Goal: Complete application form: Complete application form

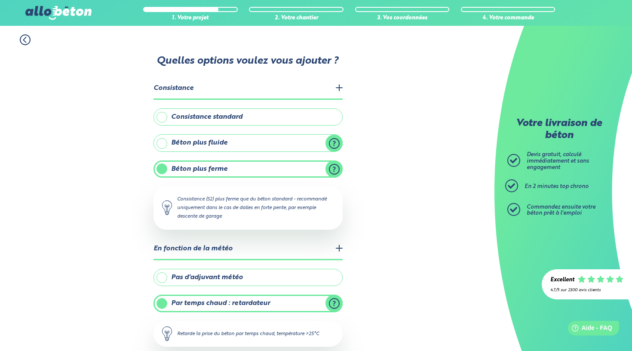
click at [23, 40] on icon at bounding box center [25, 39] width 11 height 11
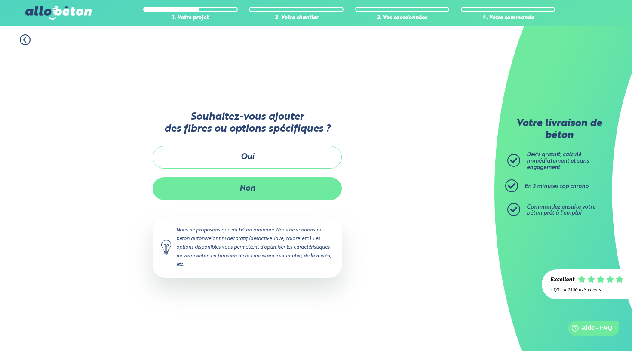
click at [210, 185] on button "Non" at bounding box center [247, 188] width 189 height 23
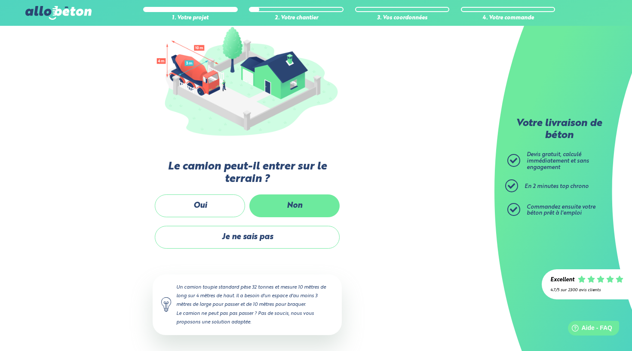
scroll to position [104, 0]
click at [312, 209] on label "Non" at bounding box center [294, 206] width 90 height 23
click at [0, 0] on input "Non" at bounding box center [0, 0] width 0 height 0
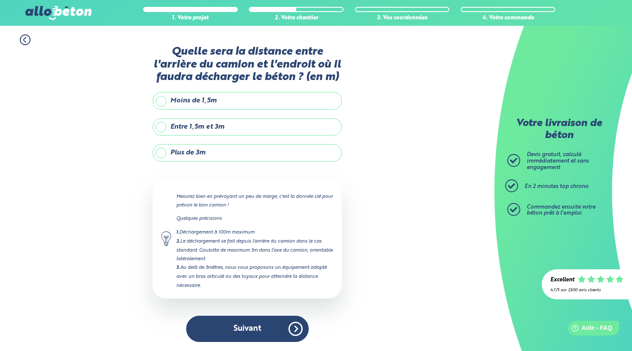
click at [246, 158] on label "Plus de 3m" at bounding box center [247, 152] width 189 height 17
click at [0, 0] on input "Plus de 3m" at bounding box center [0, 0] width 0 height 0
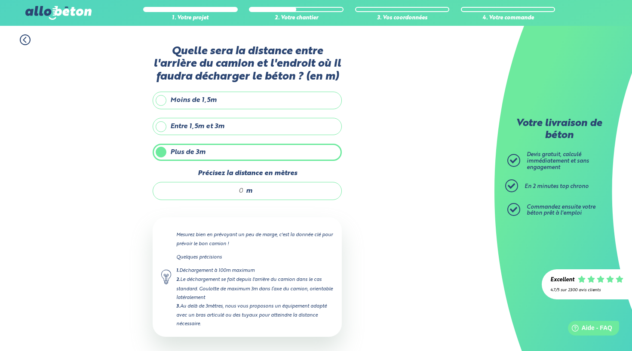
click at [239, 185] on div "m" at bounding box center [247, 191] width 189 height 18
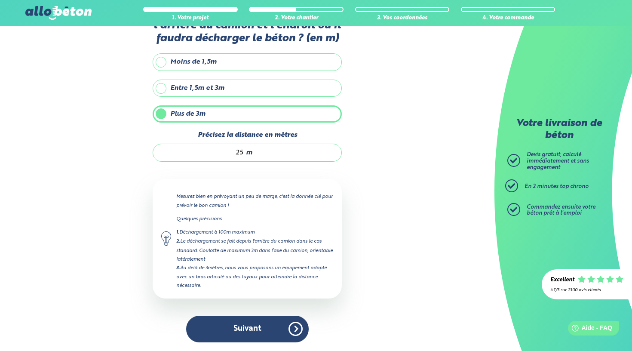
scroll to position [38, 0]
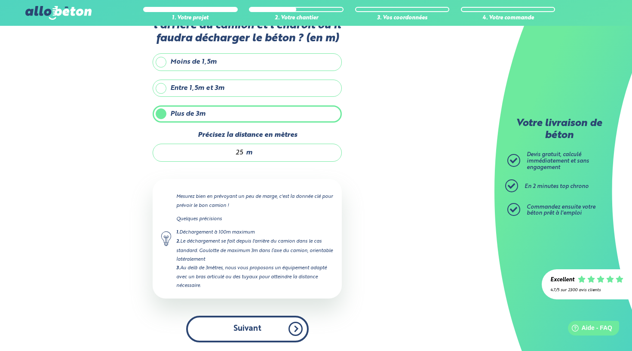
type input "25"
click at [265, 318] on button "Suivant" at bounding box center [247, 329] width 123 height 26
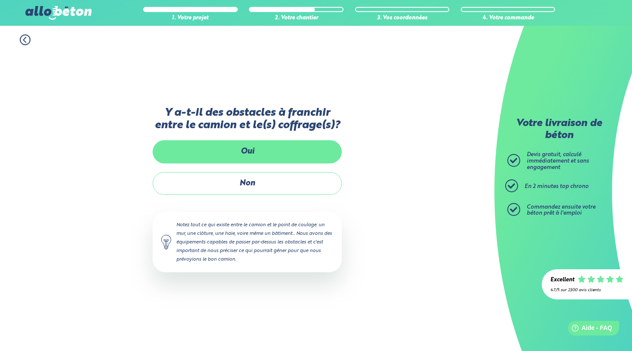
click at [256, 154] on label "Oui" at bounding box center [247, 151] width 189 height 23
click at [0, 0] on input "Oui" at bounding box center [0, 0] width 0 height 0
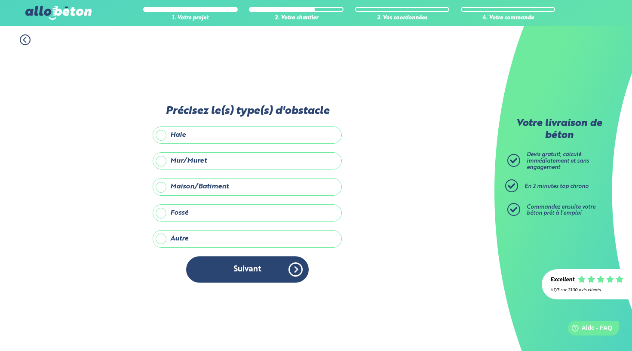
click at [240, 184] on label "Maison/Batiment" at bounding box center [247, 186] width 189 height 17
click at [0, 0] on input "Maison/Batiment" at bounding box center [0, 0] width 0 height 0
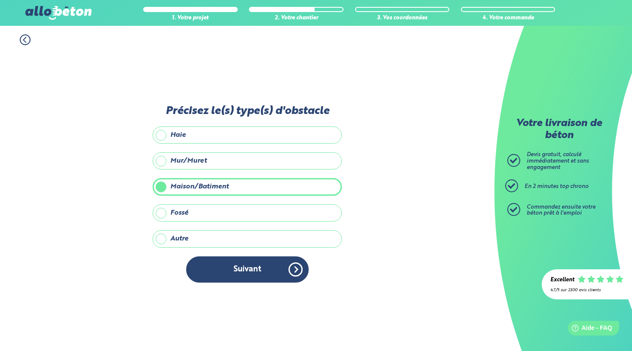
click at [231, 161] on label "Mur/Muret" at bounding box center [247, 160] width 189 height 17
click at [0, 0] on input "Mur/Muret" at bounding box center [0, 0] width 0 height 0
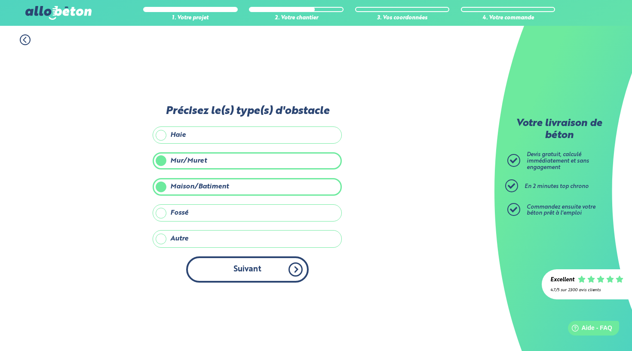
click at [257, 267] on button "Suivant" at bounding box center [247, 269] width 123 height 26
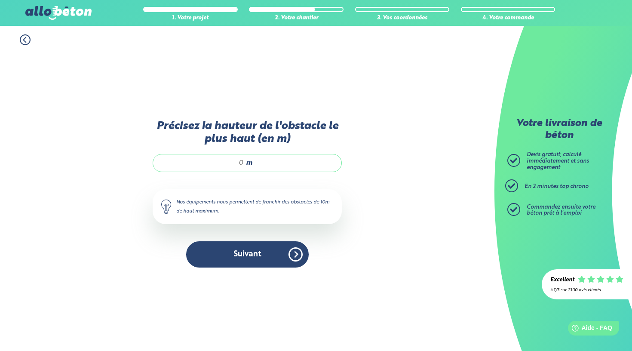
click at [219, 156] on div "m" at bounding box center [247, 163] width 189 height 18
type input "3"
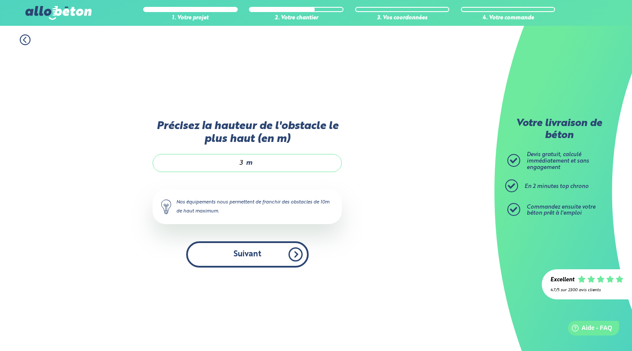
click at [258, 265] on button "Suivant" at bounding box center [247, 254] width 123 height 26
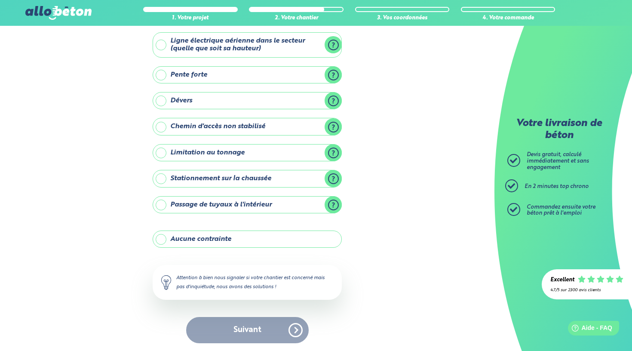
scroll to position [46, 0]
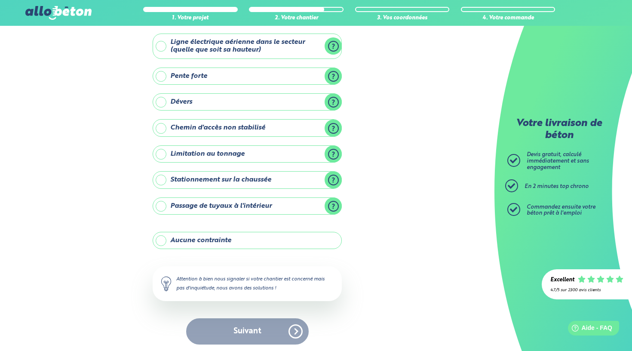
click at [265, 244] on label "Aucune contrainte" at bounding box center [247, 240] width 189 height 17
click at [0, 0] on input "Aucune contrainte" at bounding box center [0, 0] width 0 height 0
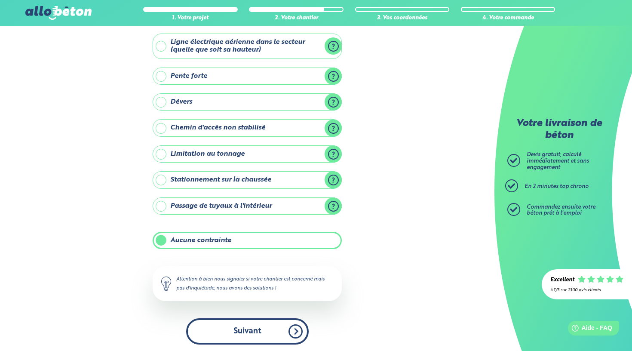
click at [271, 327] on button "Suivant" at bounding box center [247, 331] width 123 height 26
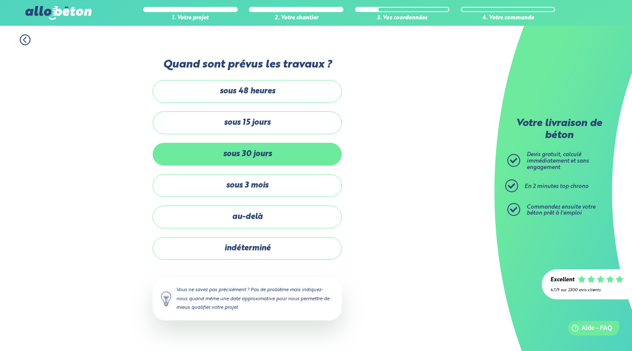
click at [290, 151] on label "sous 30 jours" at bounding box center [247, 154] width 189 height 23
click at [0, 0] on input "sous 30 jours" at bounding box center [0, 0] width 0 height 0
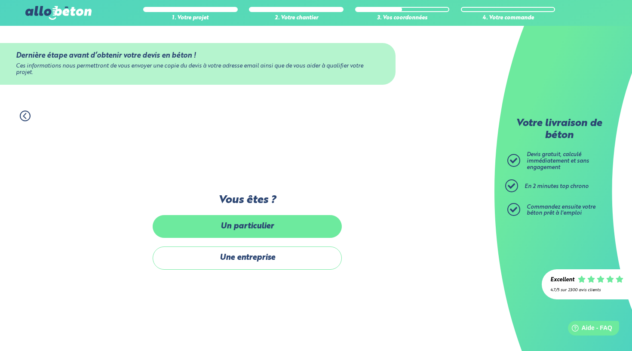
click at [279, 228] on label "Un particulier" at bounding box center [247, 226] width 189 height 23
click at [0, 0] on input "Un particulier" at bounding box center [0, 0] width 0 height 0
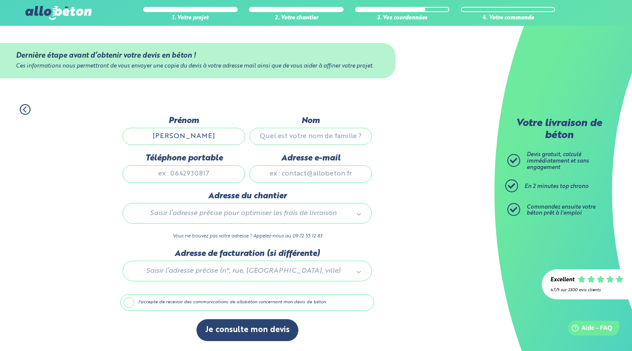
type input "[PERSON_NAME]"
type input "DELCOURT"
type input "0760761452"
type input "l"
type input "[PERSON_NAME][EMAIL_ADDRESS][DOMAIN_NAME]"
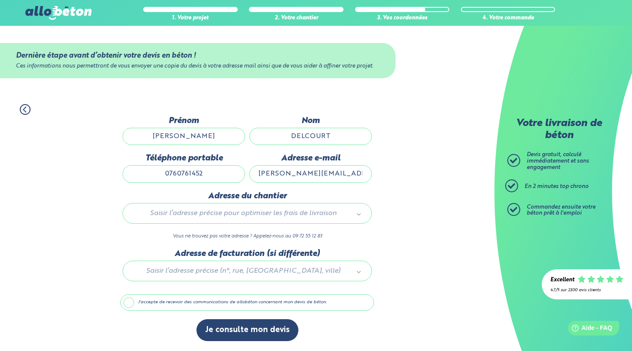
scroll to position [43, 0]
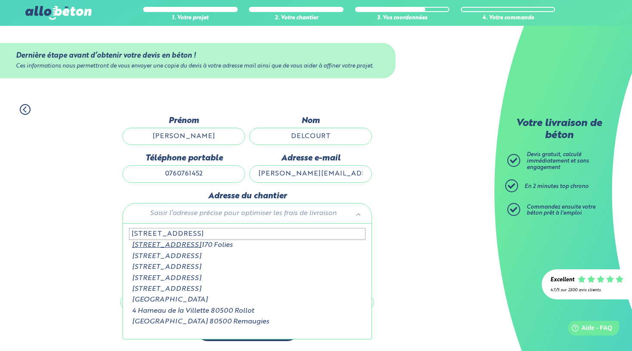
type input "[STREET_ADDRESS]"
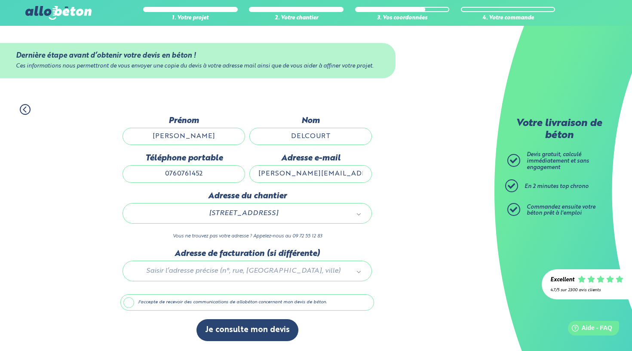
scroll to position [0, 0]
click at [220, 297] on label "J'accepte de recevoir des communications de allobéton concernant mon devis de b…" at bounding box center [247, 302] width 254 height 16
click at [0, 0] on input "J'accepte de recevoir des communications de allobéton concernant mon devis de b…" at bounding box center [0, 0] width 0 height 0
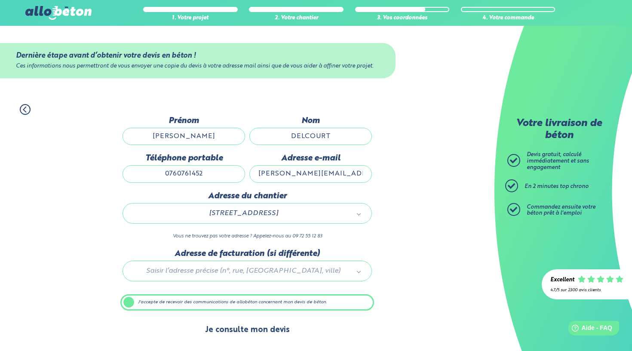
click at [231, 332] on button "Je consulte mon devis" at bounding box center [248, 330] width 102 height 22
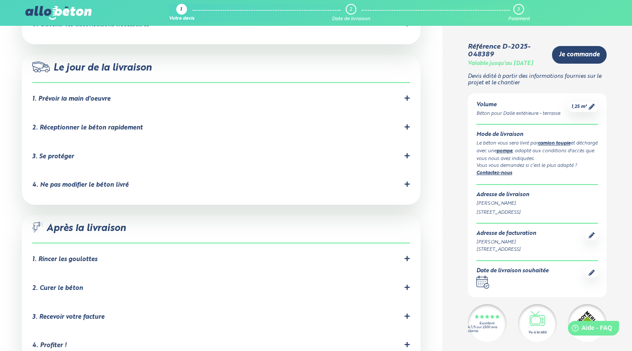
scroll to position [778, 0]
click at [500, 166] on div "Vous vous demandez si c’est le plus adapté ? Contactez-nous ." at bounding box center [538, 169] width 122 height 15
click at [496, 171] on link "Contactez-nous" at bounding box center [495, 173] width 36 height 5
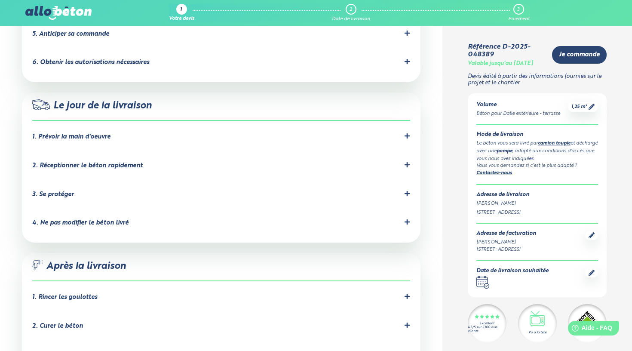
scroll to position [738, 0]
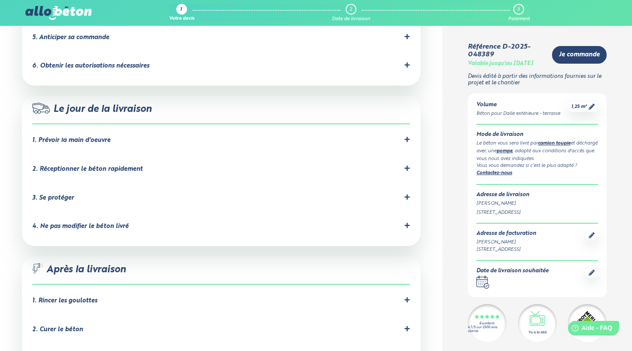
click at [404, 136] on div at bounding box center [407, 140] width 6 height 8
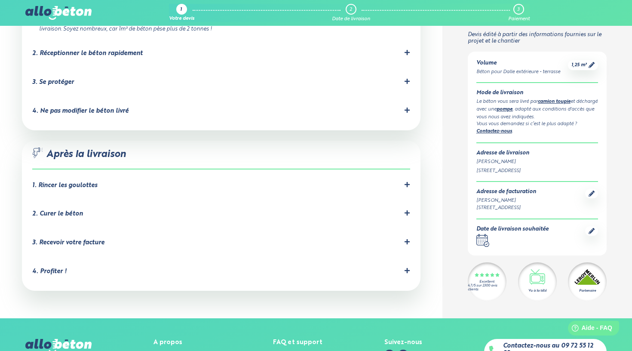
scroll to position [867, 0]
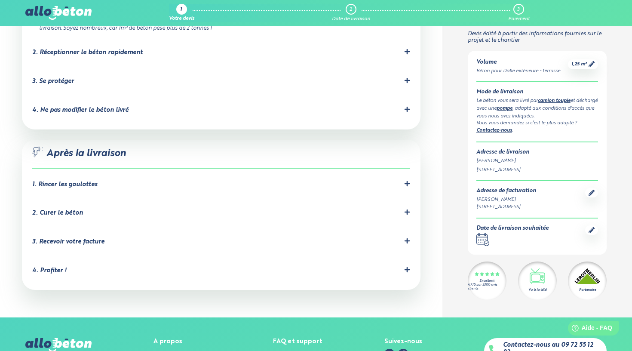
click at [407, 181] on icon at bounding box center [406, 183] width 5 height 5
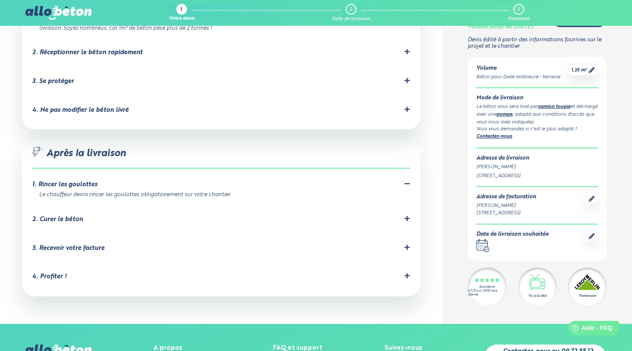
click at [406, 216] on icon at bounding box center [406, 218] width 5 height 5
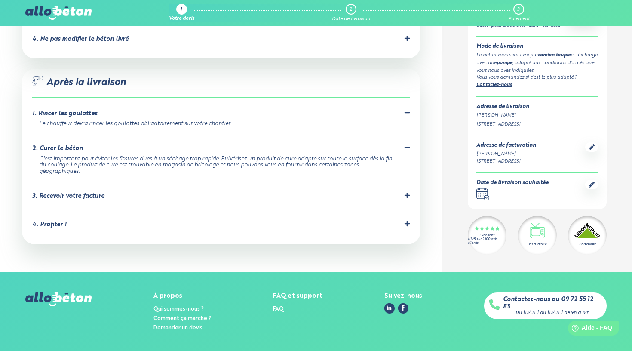
scroll to position [937, 0]
